Goal: Task Accomplishment & Management: Manage account settings

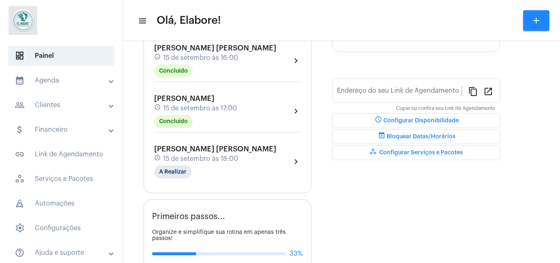
type input "[URL][DOMAIN_NAME]"
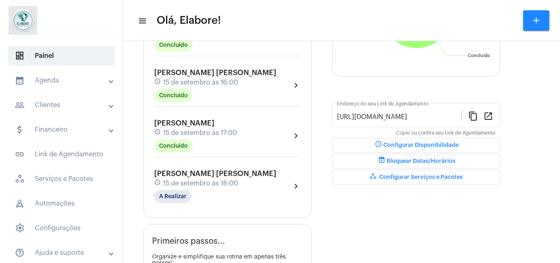
scroll to position [189, 0]
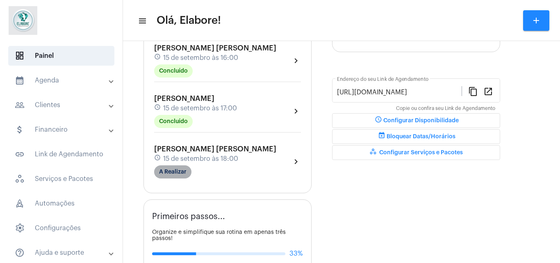
click at [182, 171] on mat-chip "A Realizar" at bounding box center [172, 171] width 37 height 13
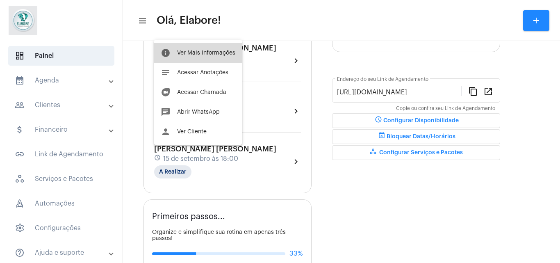
click at [203, 50] on span "Ver Mais Informações" at bounding box center [206, 53] width 58 height 6
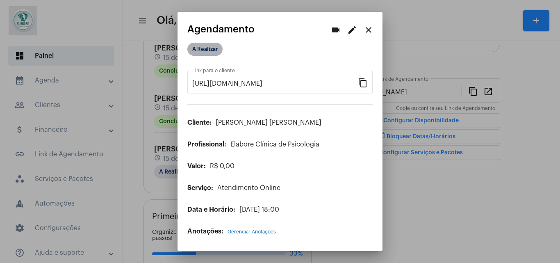
click at [209, 50] on mat-chip "A Realizar" at bounding box center [204, 49] width 35 height 13
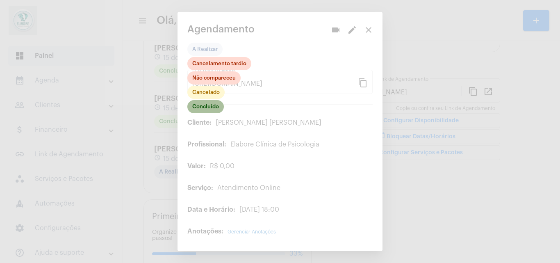
click at [207, 110] on mat-chip "Concluído" at bounding box center [205, 106] width 37 height 13
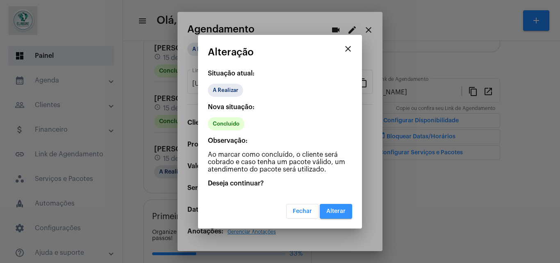
click at [332, 214] on button "Alterar" at bounding box center [336, 211] width 32 height 15
